Goal: Find specific page/section: Find specific page/section

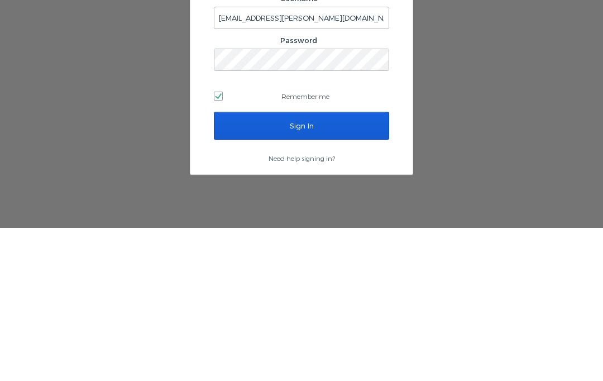
scroll to position [47, 0]
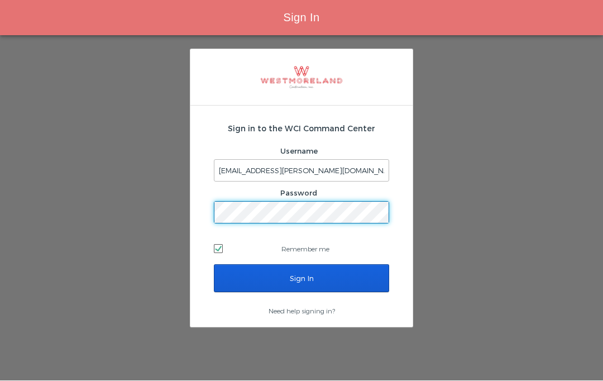
click at [343, 241] on label "Remember me" at bounding box center [301, 249] width 175 height 17
click at [221, 245] on input "Remember me" at bounding box center [217, 248] width 7 height 7
checkbox input "false"
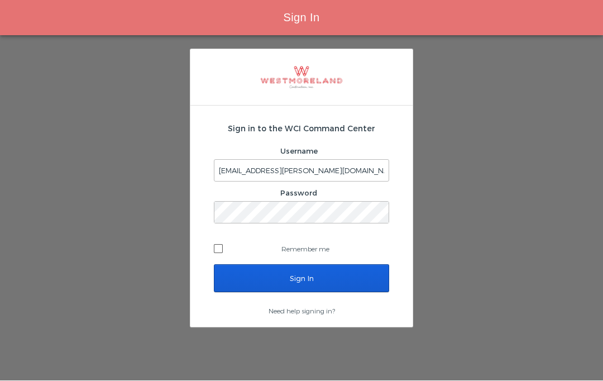
click at [349, 265] on input "Sign In" at bounding box center [301, 279] width 175 height 28
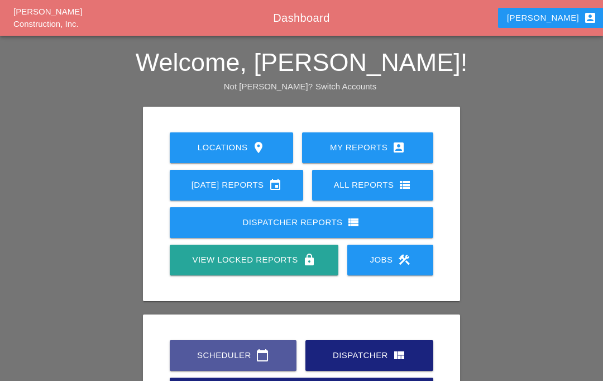
click at [239, 356] on div "Scheduler calendar_today" at bounding box center [233, 355] width 91 height 13
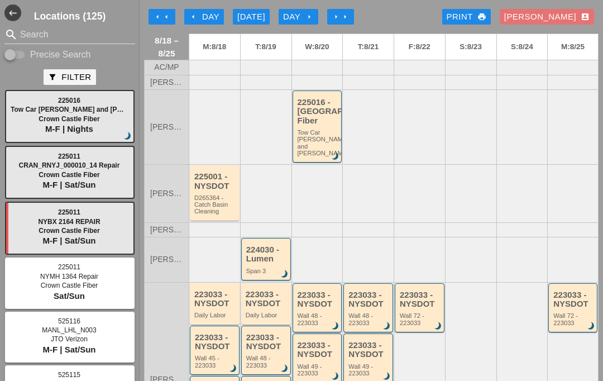
click at [170, 18] on icon "arrow_left" at bounding box center [166, 16] width 9 height 9
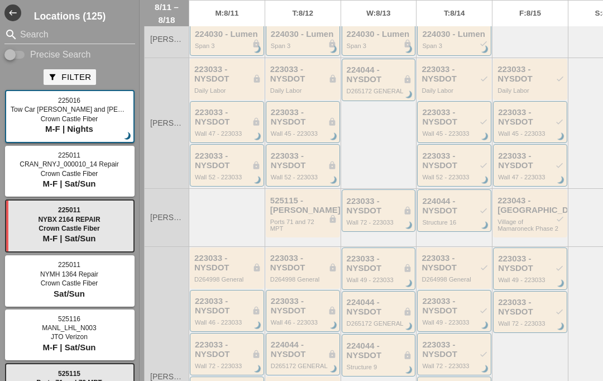
scroll to position [176, 0]
click at [347, 96] on div "D265172 GENERAL" at bounding box center [380, 92] width 66 height 7
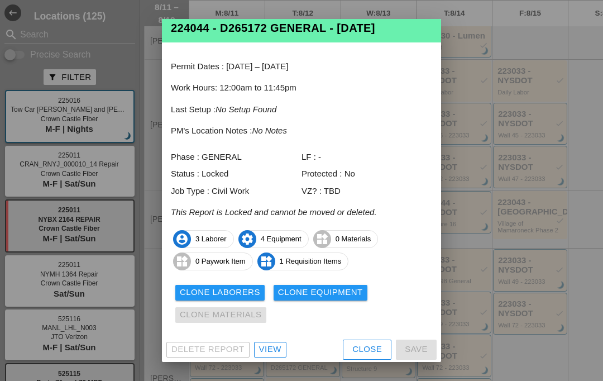
scroll to position [22, 0]
click at [266, 350] on div "View" at bounding box center [270, 350] width 22 height 13
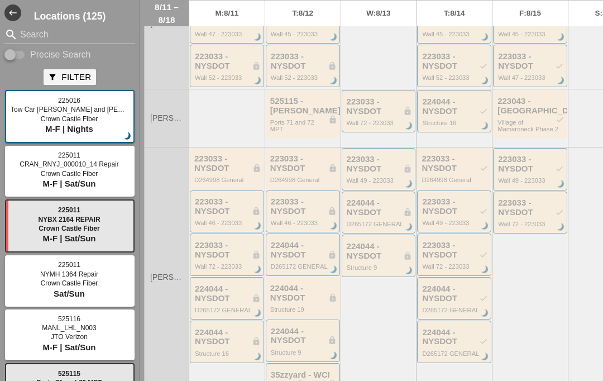
scroll to position [278, 0]
click at [347, 126] on div "Wall 72 - 223033" at bounding box center [380, 122] width 66 height 7
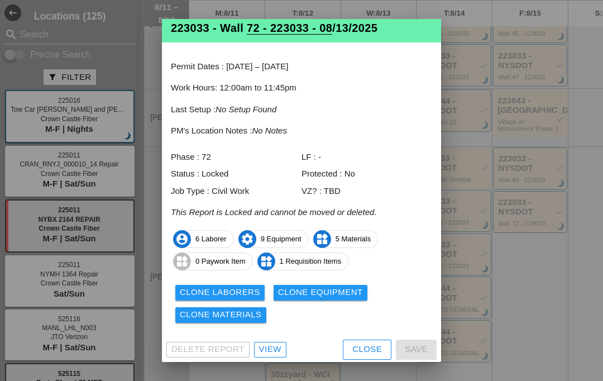
scroll to position [22, 0]
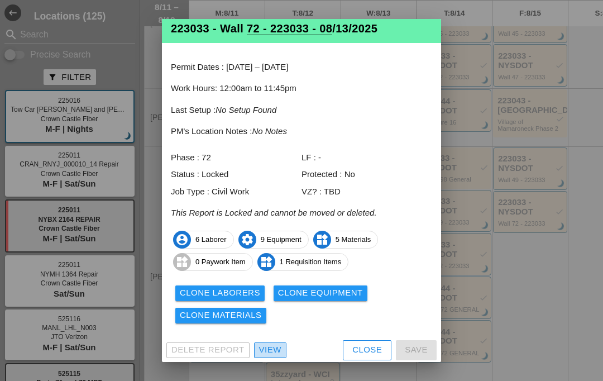
click at [267, 348] on div "View" at bounding box center [270, 350] width 22 height 13
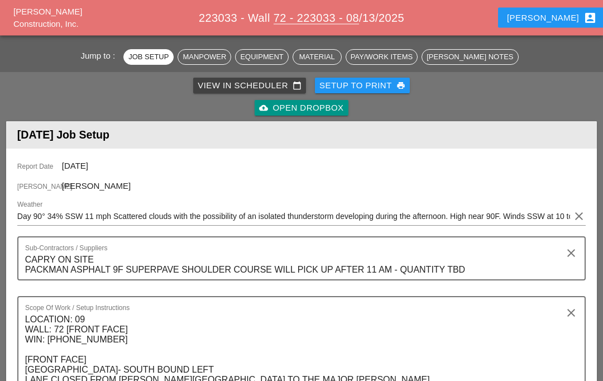
scroll to position [69, 0]
